Goal: Task Accomplishment & Management: Use online tool/utility

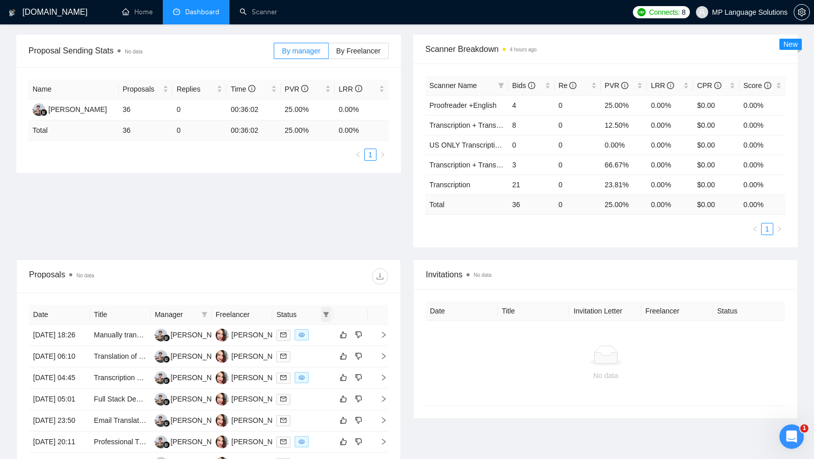
click at [329, 310] on span at bounding box center [326, 314] width 10 height 15
click at [299, 334] on span "Chat" at bounding box center [293, 331] width 19 height 8
checkbox input "true"
click at [343, 273] on div at bounding box center [299, 276] width 180 height 16
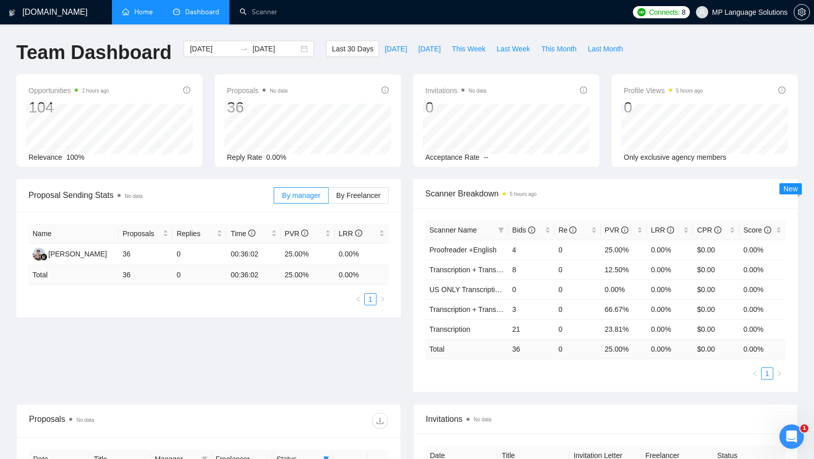
click at [128, 16] on link "Home" at bounding box center [137, 12] width 31 height 9
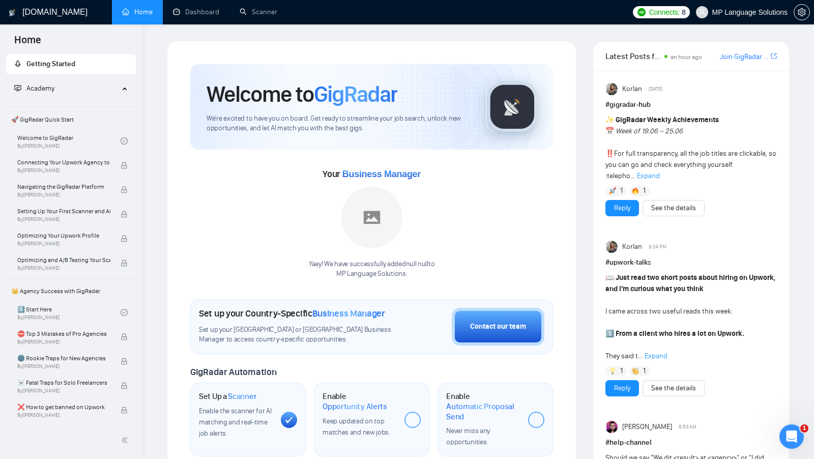
click at [415, 83] on div "Welcome to GigRadar" at bounding box center [338, 93] width 263 height 27
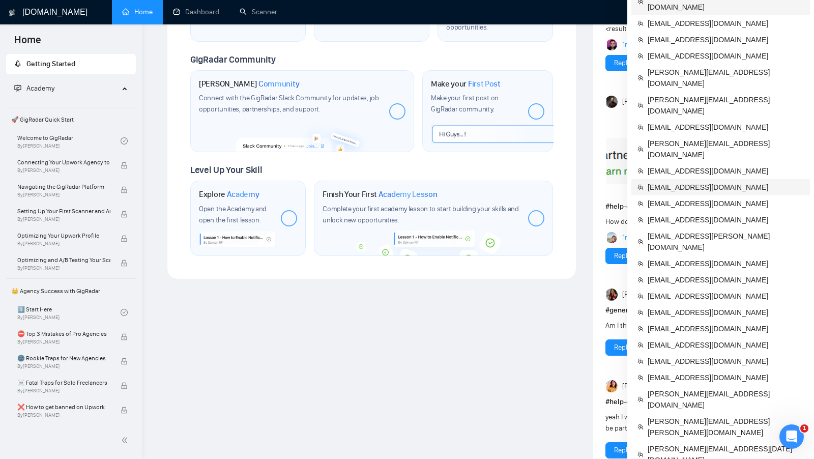
scroll to position [470, 0]
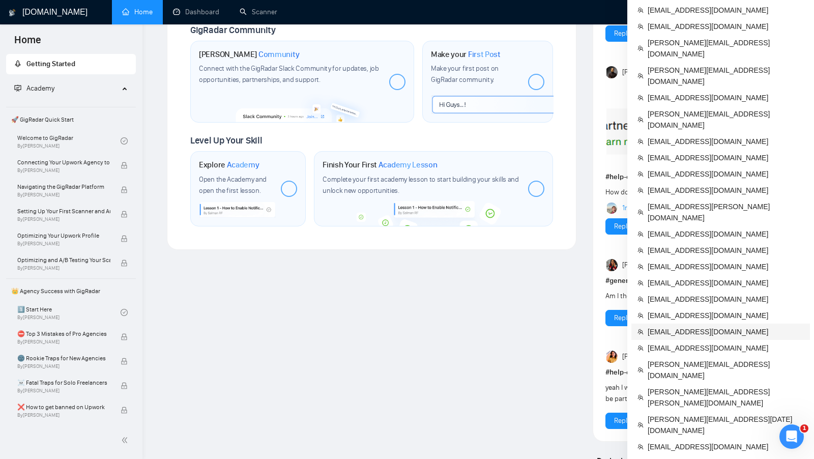
click at [686, 326] on span "[EMAIL_ADDRESS][DOMAIN_NAME]" at bounding box center [726, 331] width 156 height 11
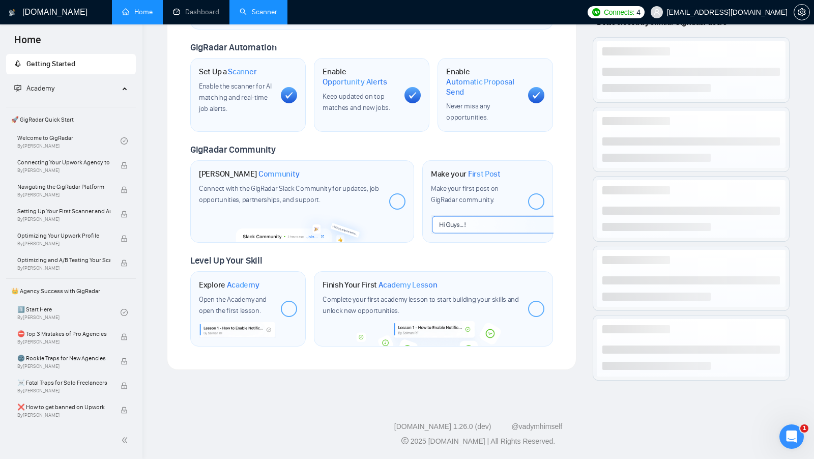
scroll to position [322, 0]
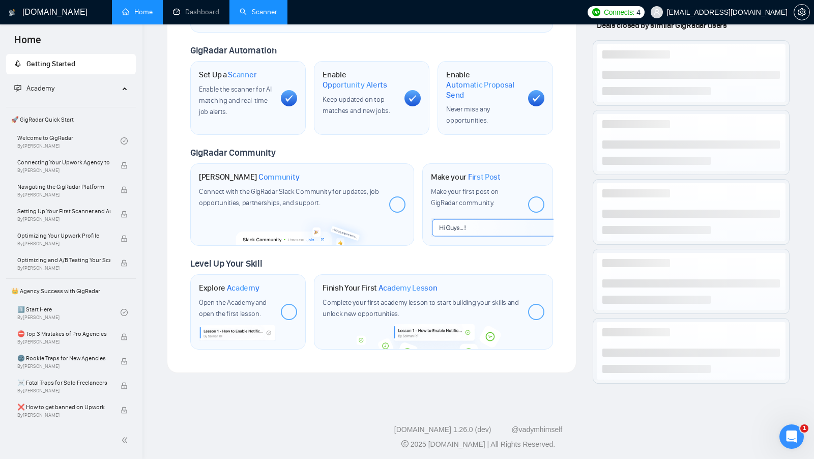
click at [261, 8] on link "Scanner" at bounding box center [259, 12] width 38 height 9
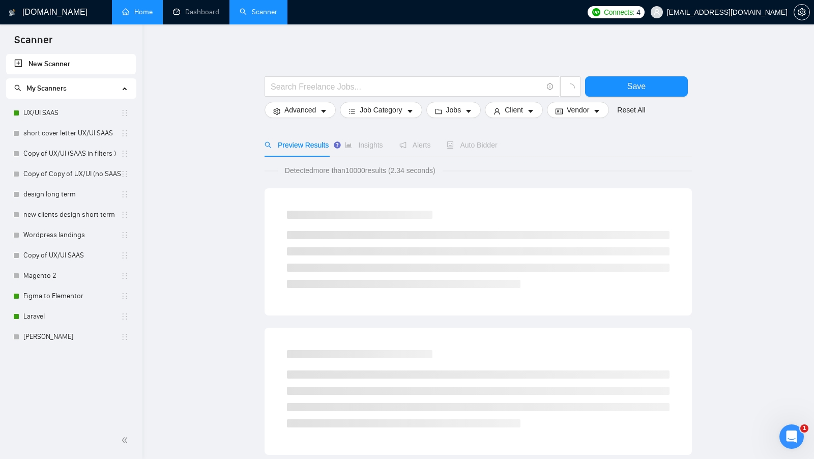
click at [107, 89] on span "My Scanners" at bounding box center [66, 88] width 105 height 20
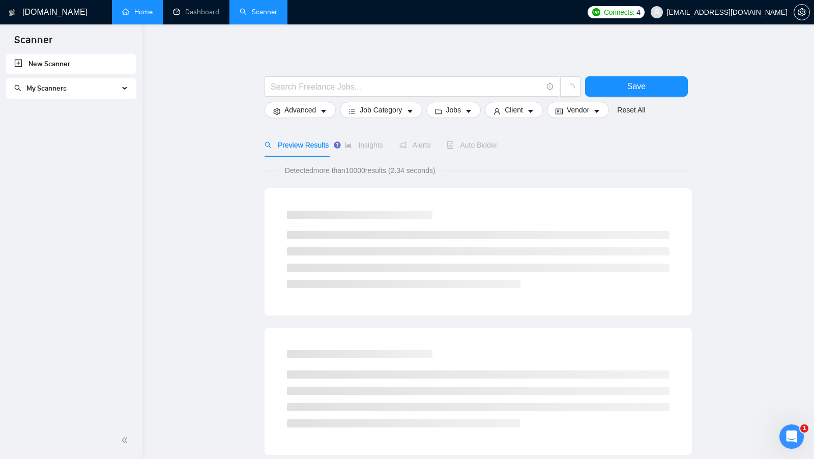
click at [107, 88] on span "My Scanners" at bounding box center [66, 88] width 105 height 20
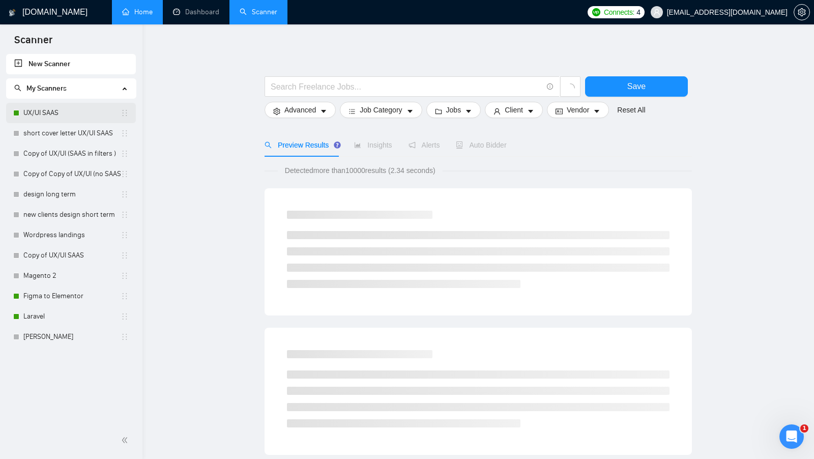
click at [103, 105] on link "UX/UI SAAS" at bounding box center [71, 113] width 97 height 20
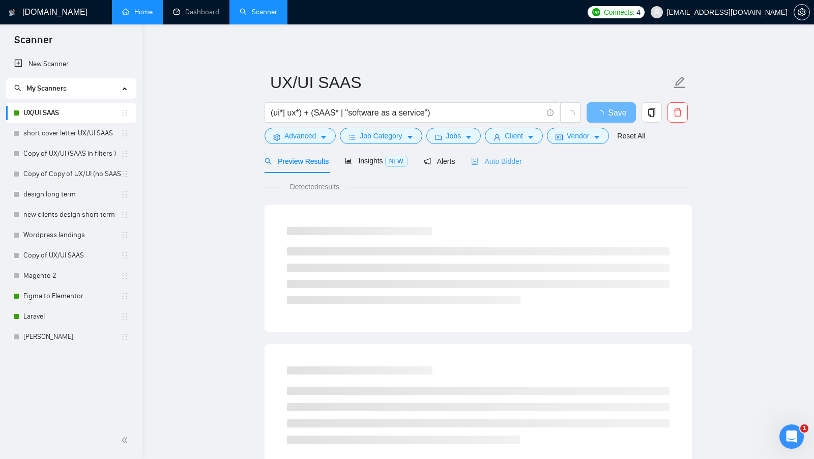
click at [500, 169] on div "Auto Bidder" at bounding box center [496, 161] width 50 height 24
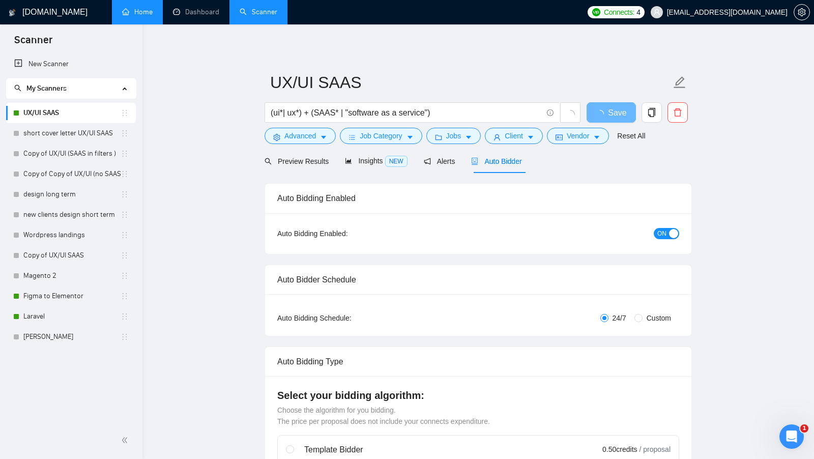
checkbox input "true"
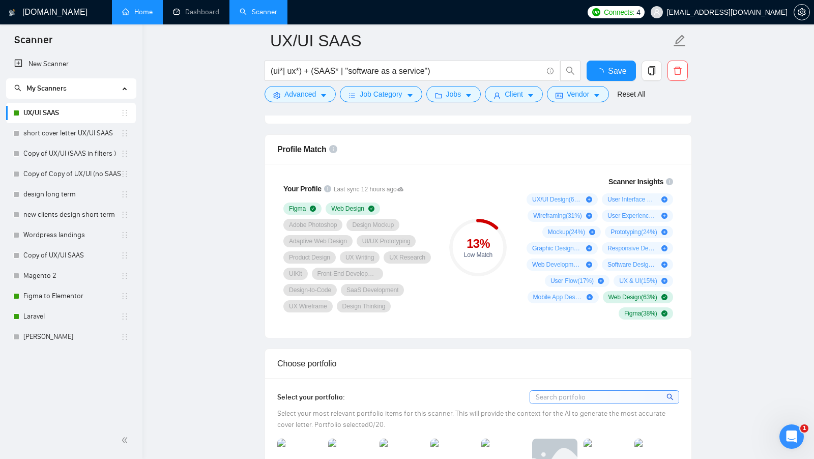
scroll to position [638, 0]
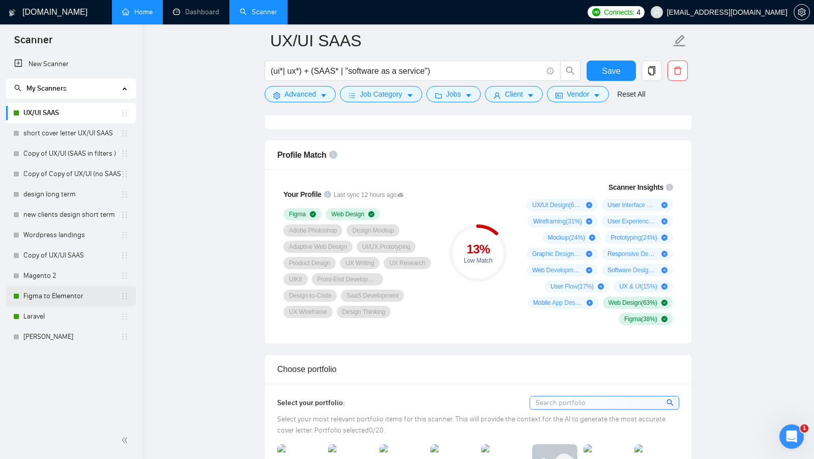
click at [33, 296] on link "Figma to Elementor" at bounding box center [71, 296] width 97 height 20
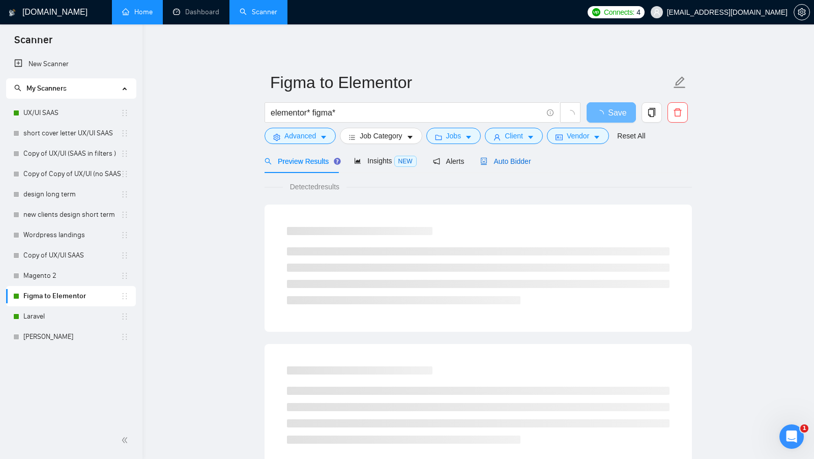
click at [512, 162] on span "Auto Bidder" at bounding box center [505, 161] width 50 height 8
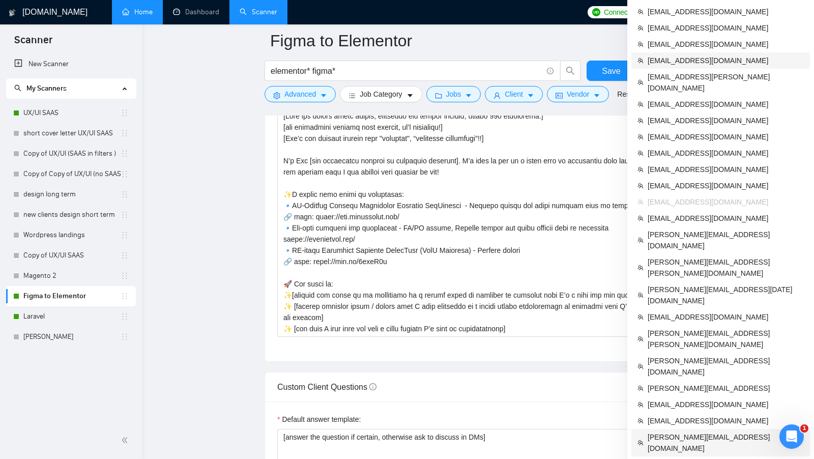
scroll to position [1159, 0]
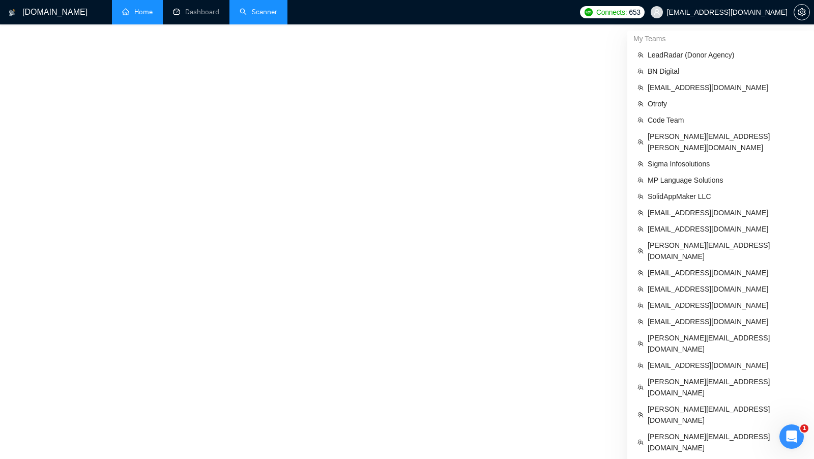
scroll to position [339, 0]
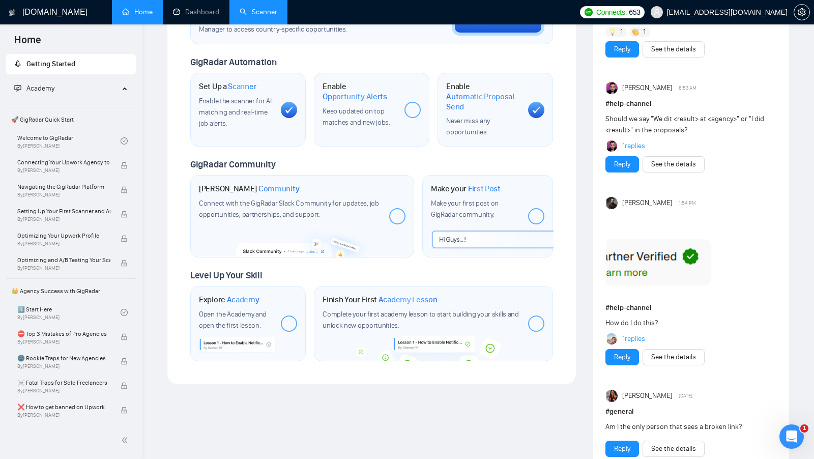
click at [268, 16] on link "Scanner" at bounding box center [259, 12] width 38 height 9
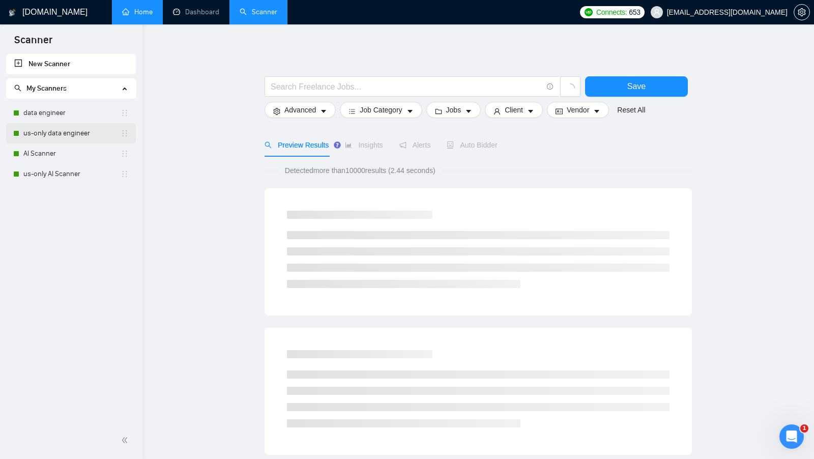
click at [60, 123] on link "us-only data engineer" at bounding box center [71, 133] width 97 height 20
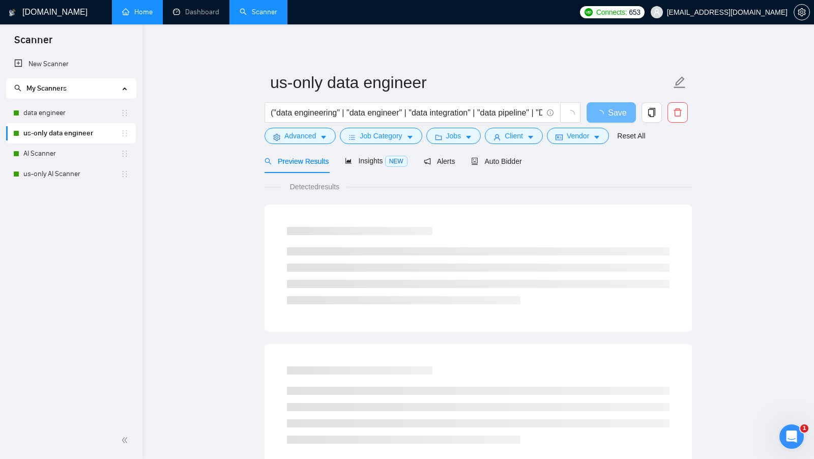
click at [532, 164] on div "Preview Results Insights NEW Alerts Auto Bidder" at bounding box center [478, 161] width 427 height 24
click at [519, 165] on div "Auto Bidder" at bounding box center [496, 161] width 50 height 11
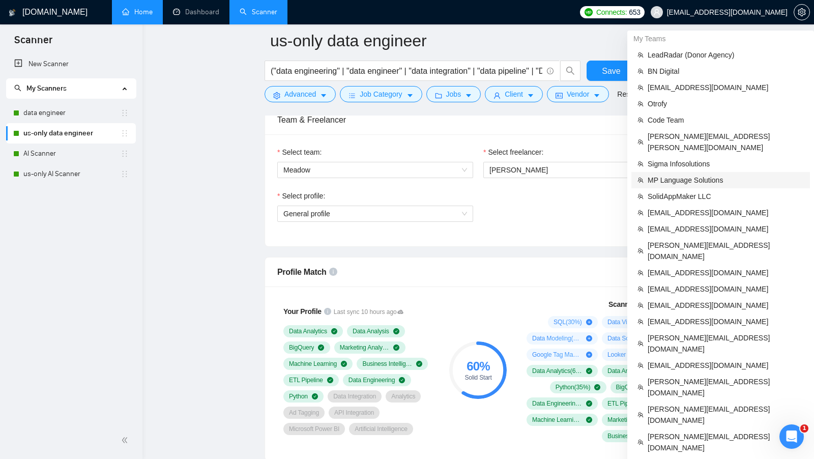
scroll to position [529, 0]
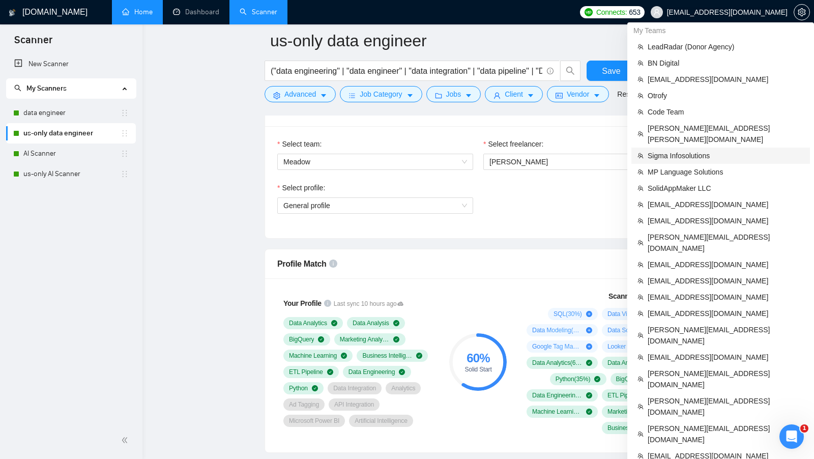
click at [727, 150] on span "Sigma Infosolutions" at bounding box center [726, 155] width 156 height 11
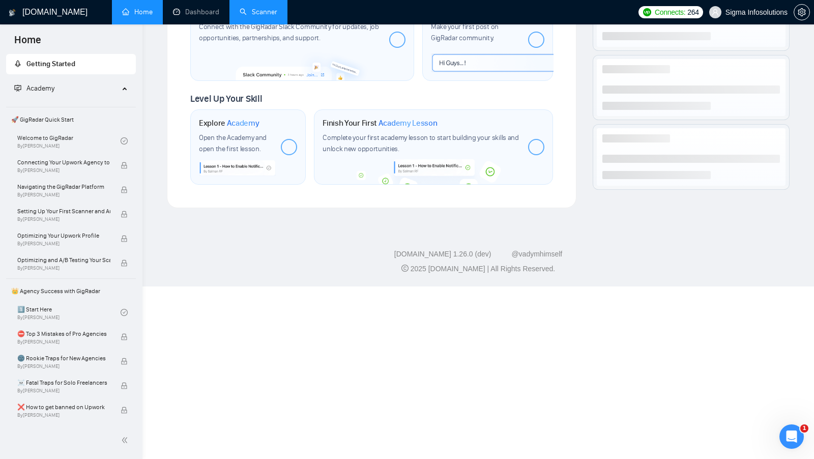
click at [248, 16] on link "Scanner" at bounding box center [259, 12] width 38 height 9
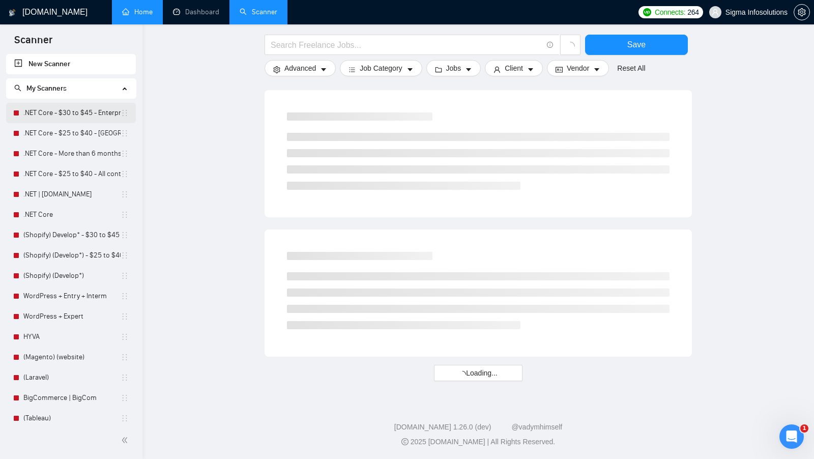
click at [83, 105] on link ".NET Core - $30 to $45 - Enterprise client - ROW" at bounding box center [71, 113] width 97 height 20
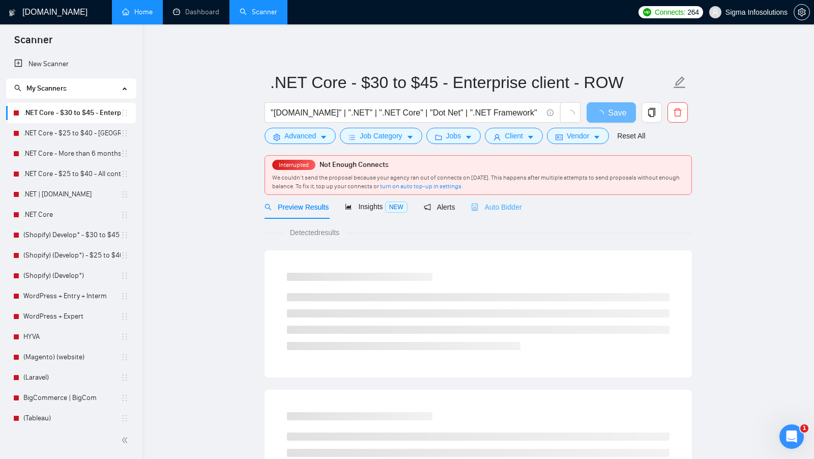
click at [499, 216] on div "Auto Bidder" at bounding box center [496, 207] width 50 height 24
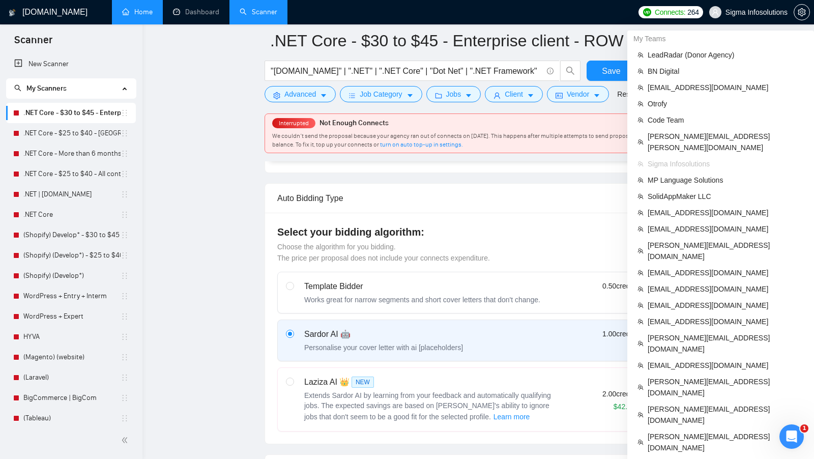
scroll to position [677, 0]
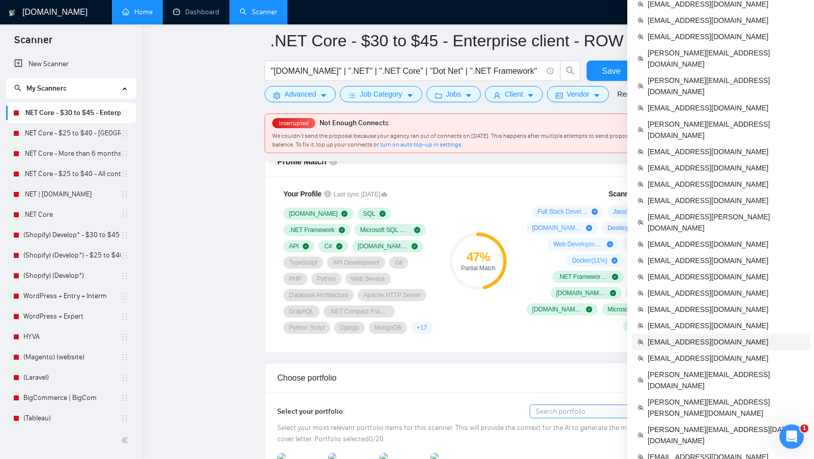
click at [710, 336] on span "[EMAIL_ADDRESS][DOMAIN_NAME]" at bounding box center [726, 341] width 156 height 11
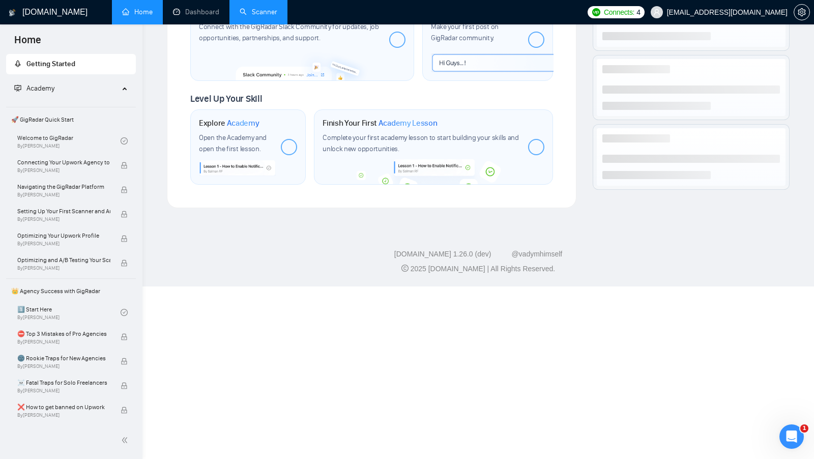
scroll to position [339, 0]
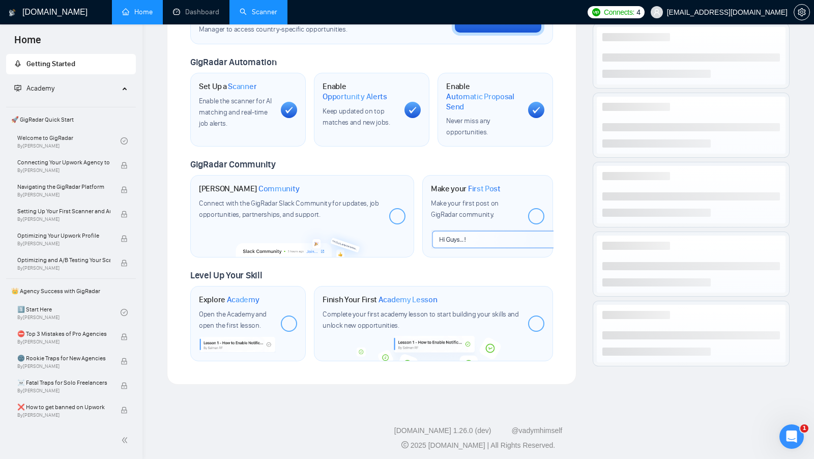
click at [265, 10] on link "Scanner" at bounding box center [259, 12] width 38 height 9
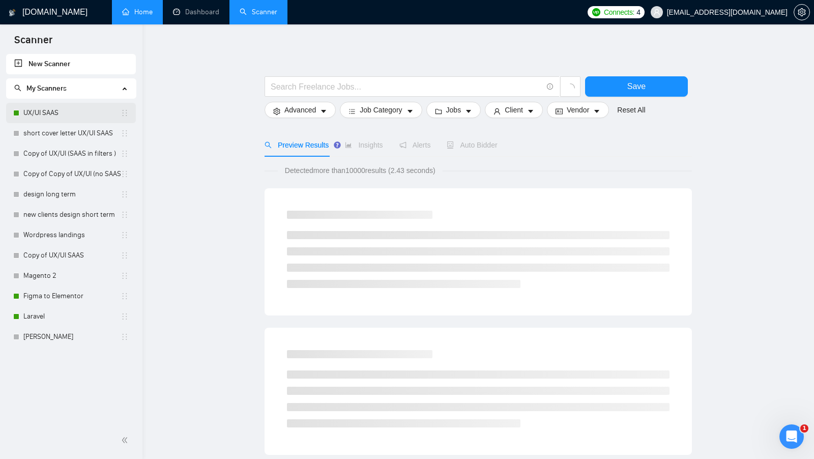
click at [64, 117] on link "UX/UI SAAS" at bounding box center [71, 113] width 97 height 20
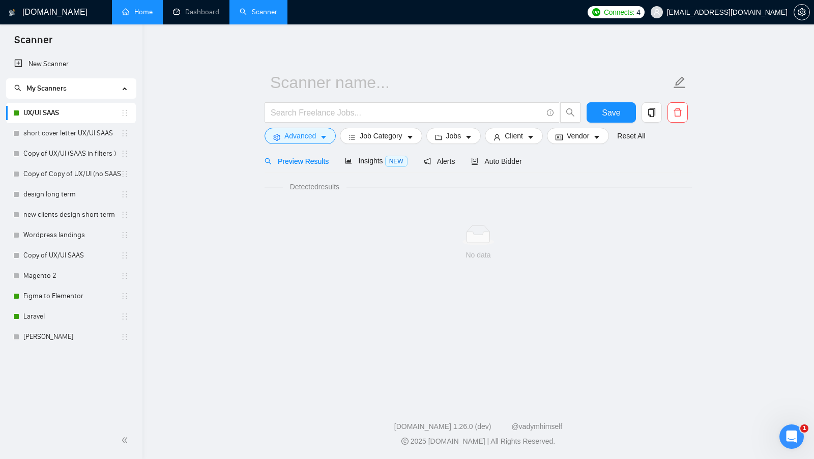
click at [55, 296] on link "Figma to Elementor" at bounding box center [71, 296] width 97 height 20
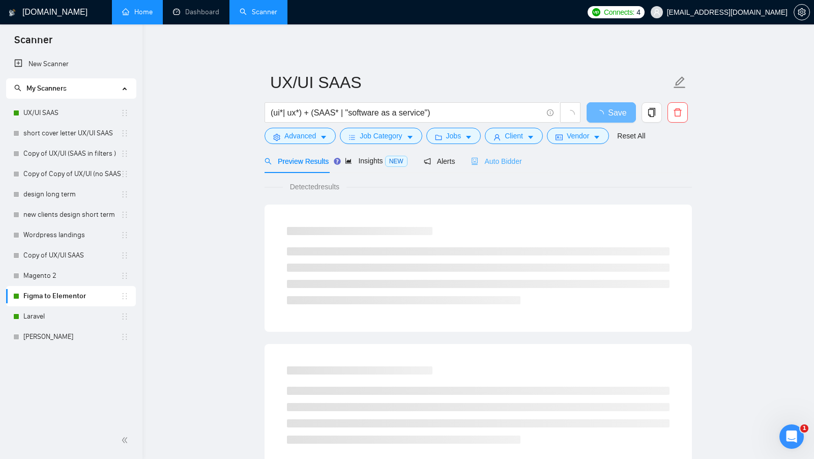
click at [516, 171] on div "Auto Bidder" at bounding box center [496, 161] width 50 height 24
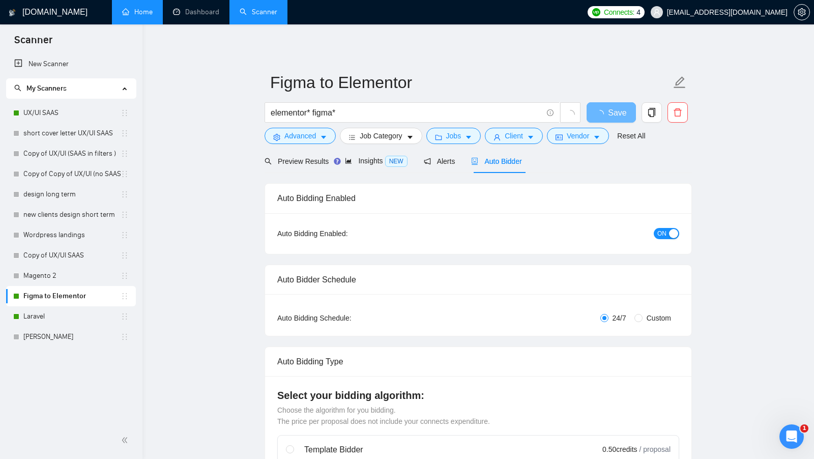
click at [515, 164] on span "Auto Bidder" at bounding box center [496, 161] width 50 height 8
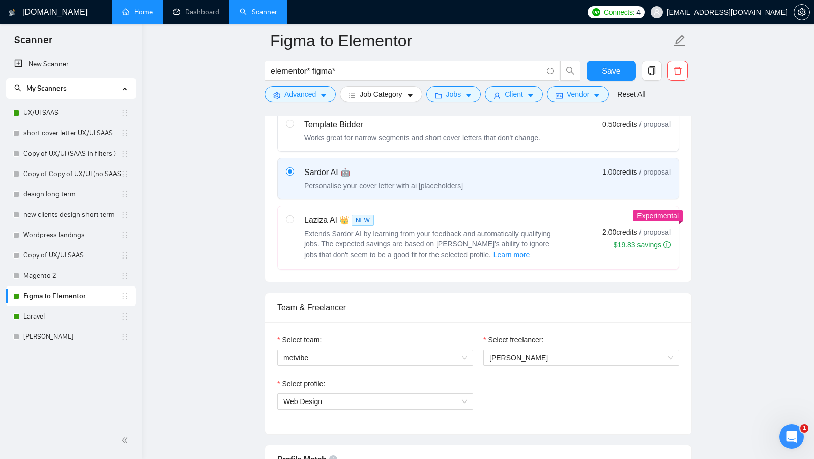
scroll to position [602, 0]
